Goal: Information Seeking & Learning: Learn about a topic

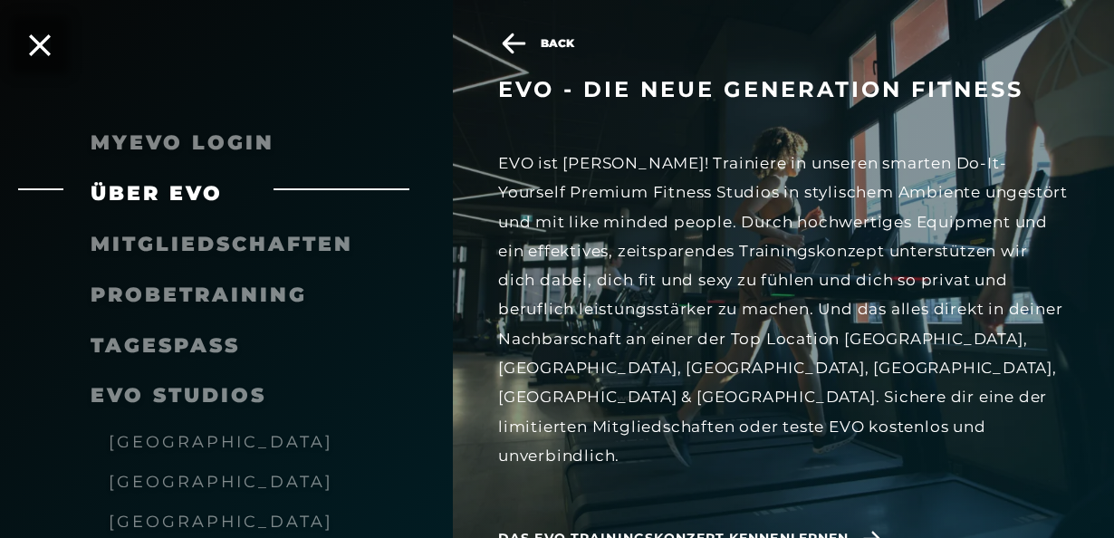
click at [688, 529] on span "Das EVO Trainingskonzept kennenlernen" at bounding box center [673, 538] width 350 height 19
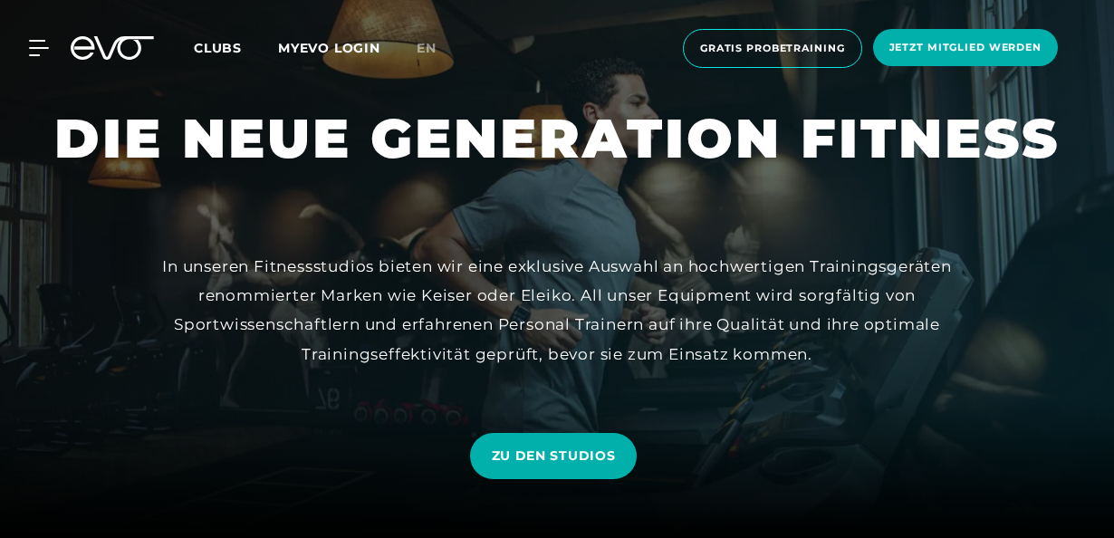
scroll to position [91, 0]
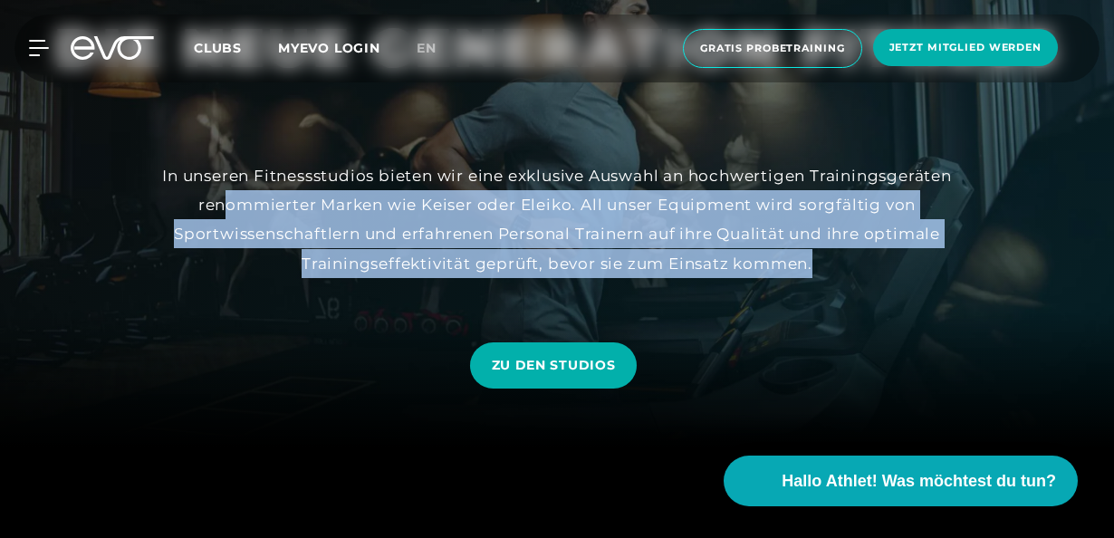
drag, startPoint x: 227, startPoint y: 199, endPoint x: 876, endPoint y: 277, distance: 653.8
click at [876, 277] on div "In unseren Fitnessstudios bieten wir eine exklusive Auswahl an hochwertigen Tra…" at bounding box center [556, 219] width 815 height 117
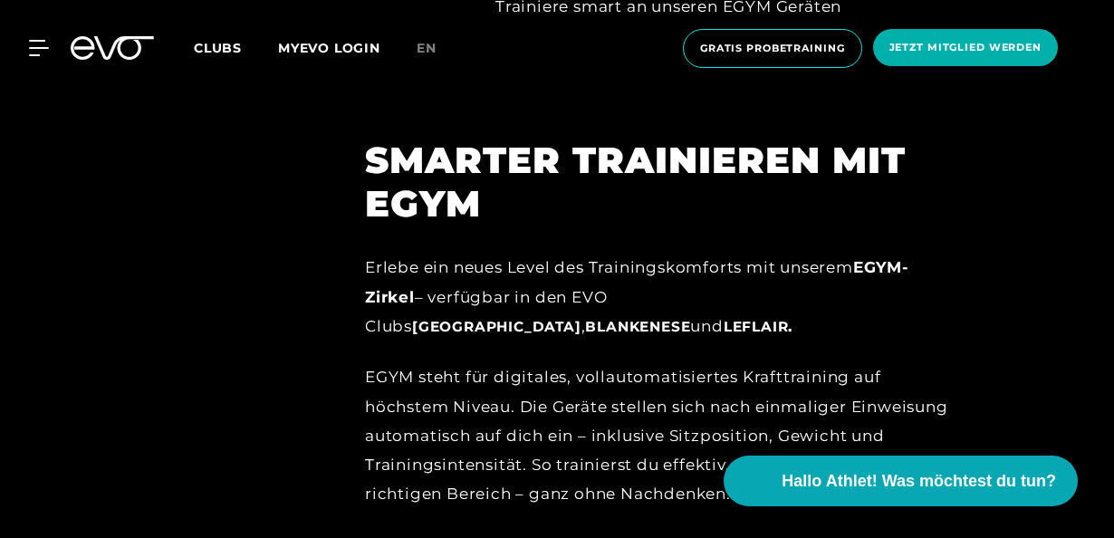
scroll to position [1630, 0]
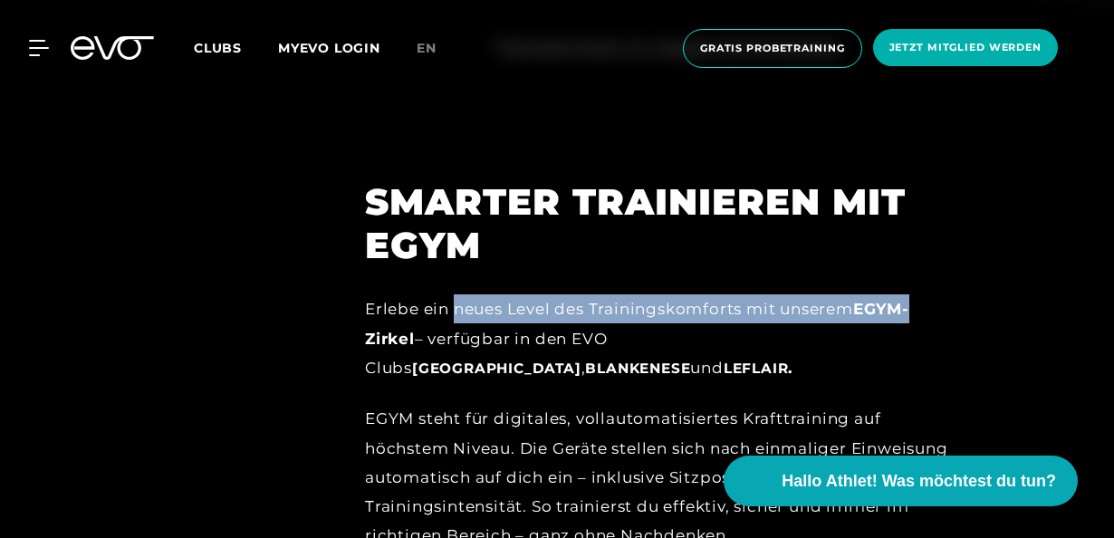
drag, startPoint x: 458, startPoint y: 253, endPoint x: 936, endPoint y: 250, distance: 478.0
click at [936, 294] on div "Erlebe ein neues Level des Trainingskomforts mit unserem EGYM-Zirkel – verfügba…" at bounding box center [665, 338] width 601 height 88
click at [937, 294] on div "Erlebe ein neues Level des Trainingskomforts mit unserem EGYM-Zirkel – verfügba…" at bounding box center [665, 338] width 601 height 88
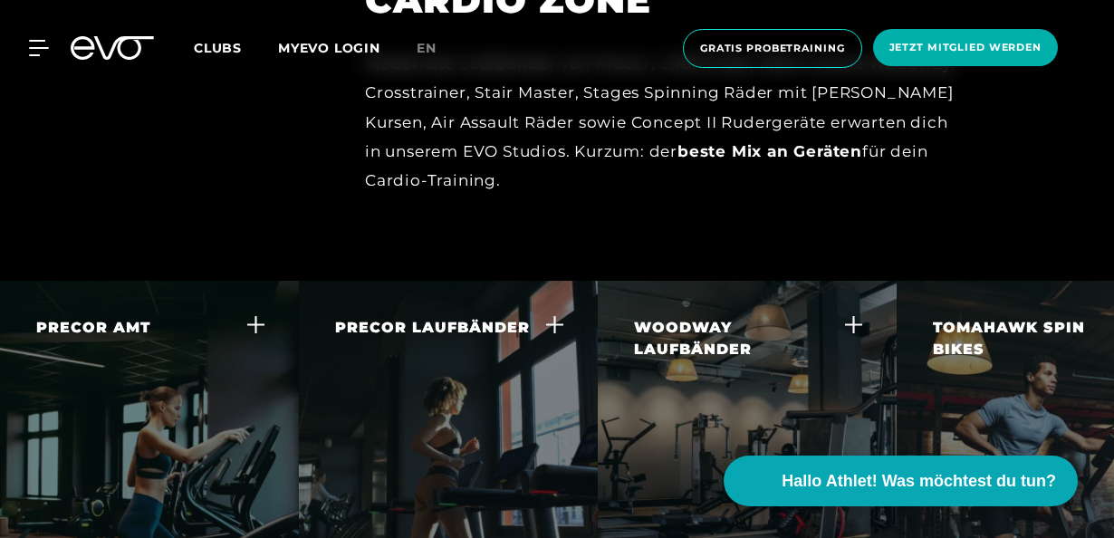
scroll to position [3350, 0]
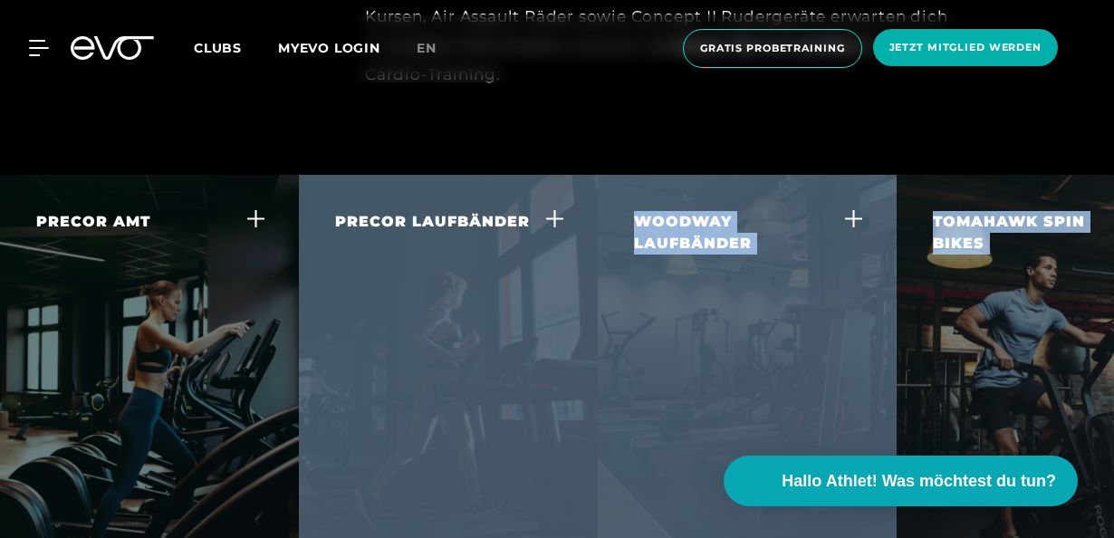
drag, startPoint x: 918, startPoint y: 297, endPoint x: 413, endPoint y: 308, distance: 505.3
click at [413, 308] on div "PRECOR AMT Der Adaptive Motion Trainer bietet dir ein großartiges Ganzkörper-Wo…" at bounding box center [557, 378] width 1114 height 407
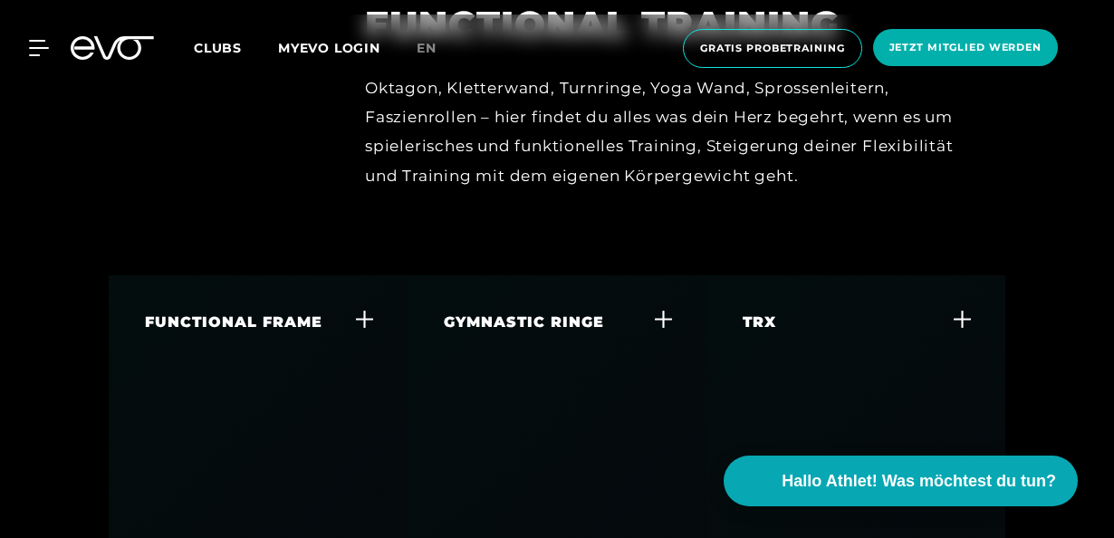
scroll to position [5432, 0]
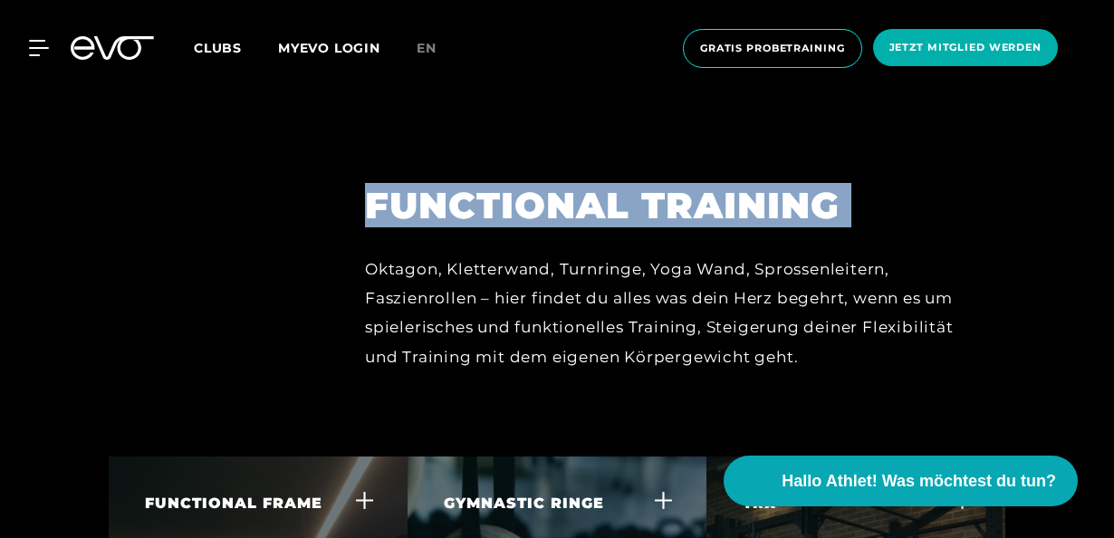
drag, startPoint x: 369, startPoint y: 204, endPoint x: 1010, endPoint y: 258, distance: 643.3
click at [1010, 258] on div "FUNCTIONAL Functional Training Oktagon, Kletterwand, Turnringe, Yoga Wand, Spro…" at bounding box center [557, 120] width 1114 height 674
click at [1010, 258] on div at bounding box center [557, 120] width 1114 height 674
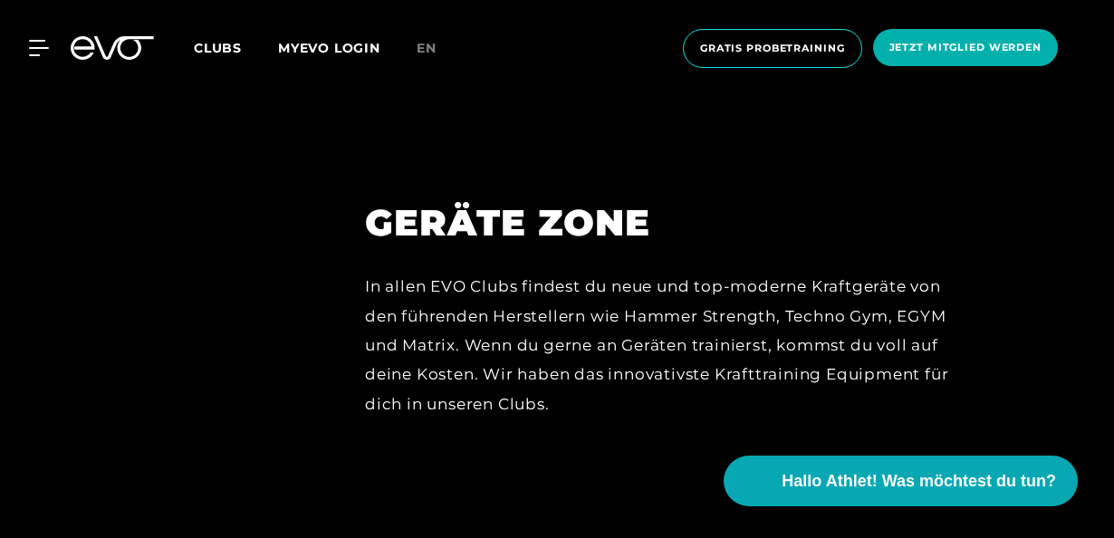
scroll to position [7695, 0]
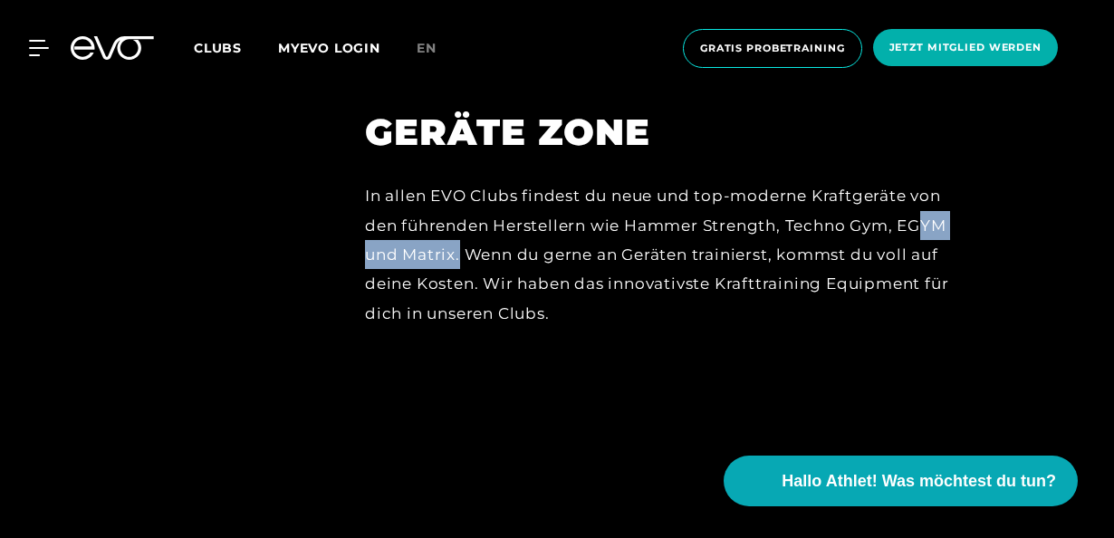
drag, startPoint x: 461, startPoint y: 199, endPoint x: 929, endPoint y: 177, distance: 468.5
click at [929, 181] on div "In allen EVO Clubs findest du neue und top-moderne Kraftgeräte von den führende…" at bounding box center [665, 254] width 601 height 146
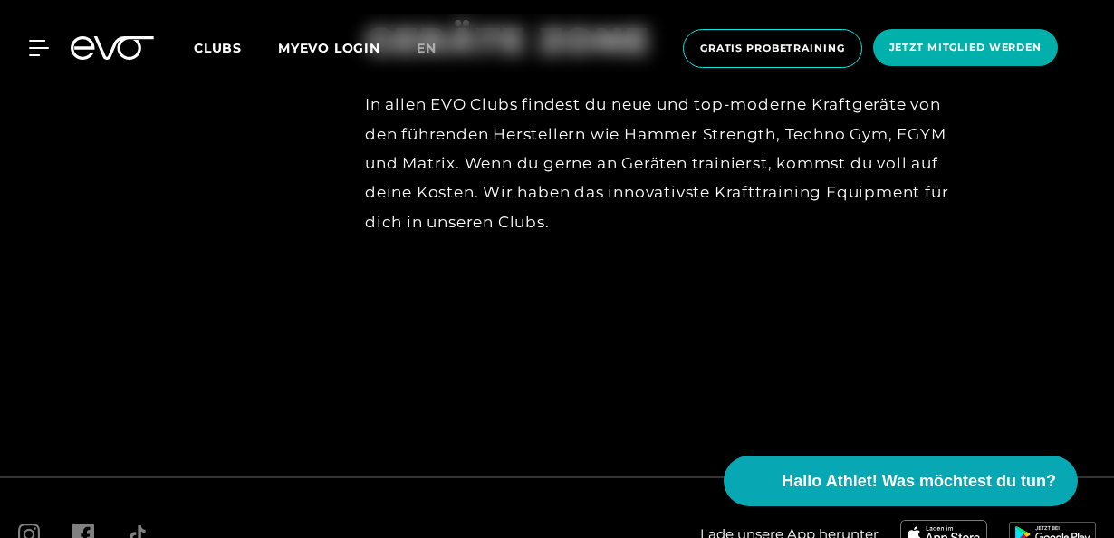
scroll to position [7862, 0]
